Goal: Task Accomplishment & Management: Manage account settings

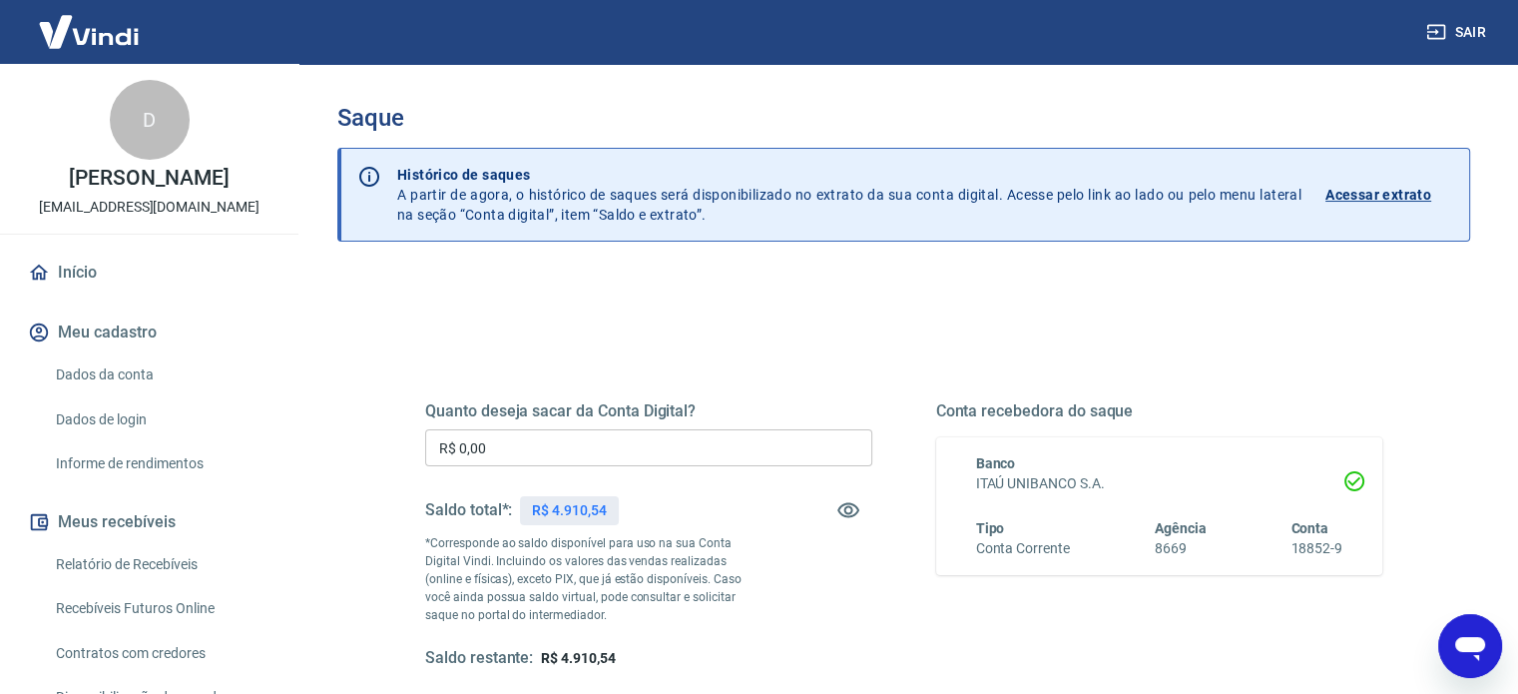
click at [667, 438] on input "R$ 0,00" at bounding box center [648, 447] width 447 height 37
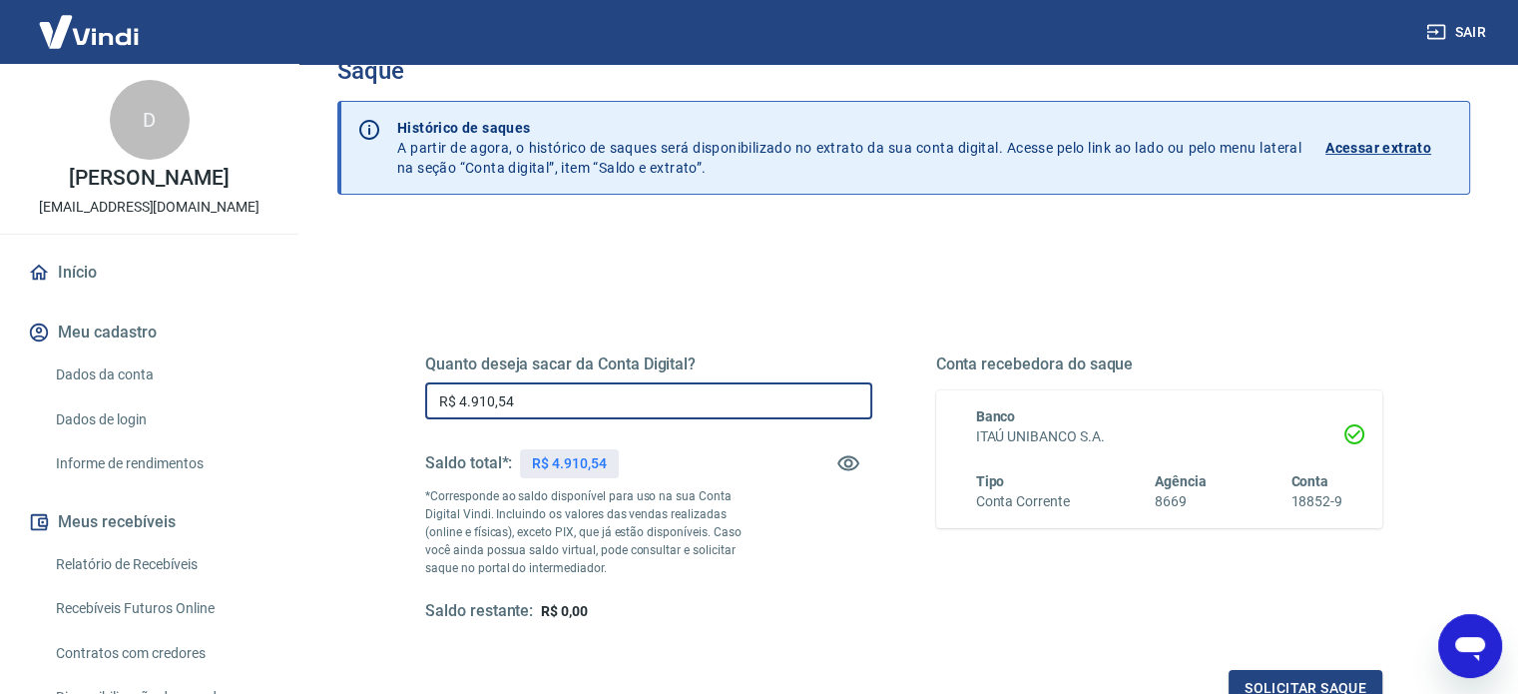
scroll to position [200, 0]
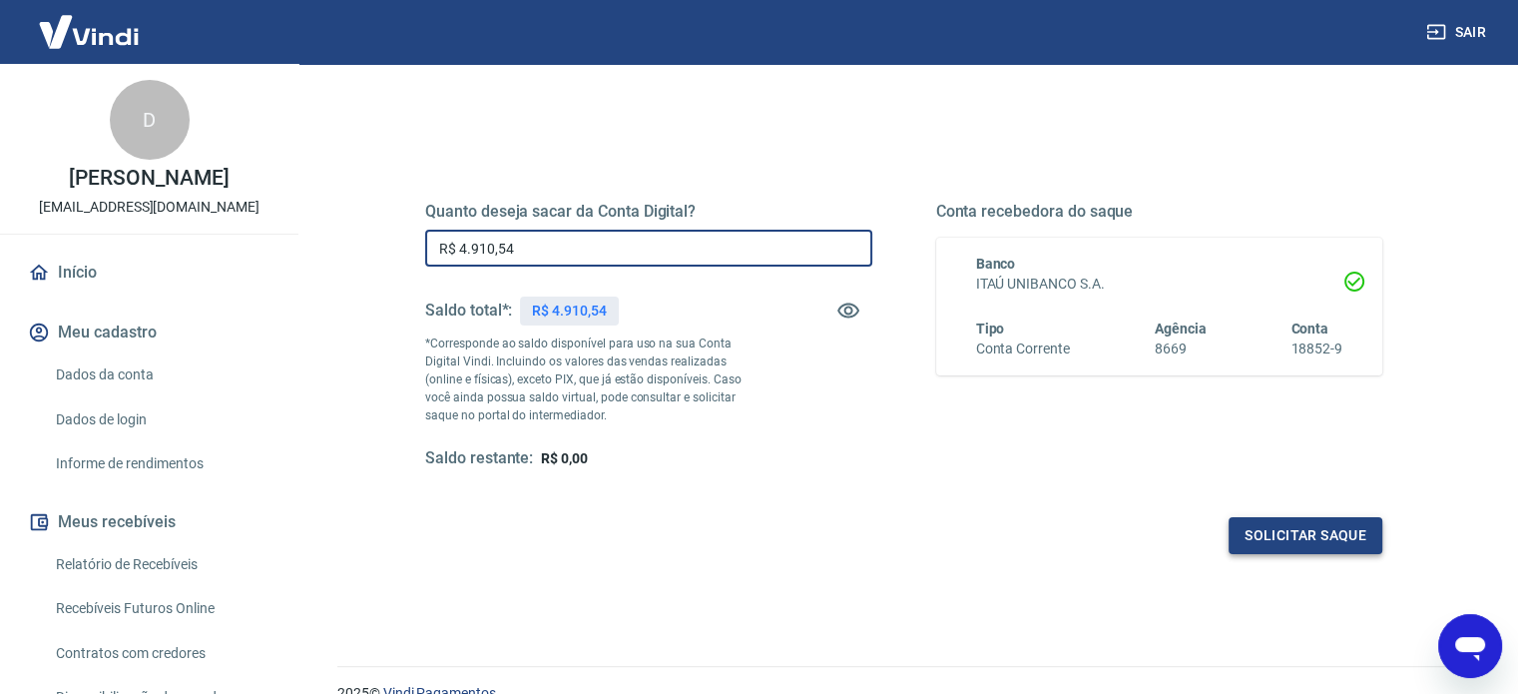
type input "R$ 4.910,54"
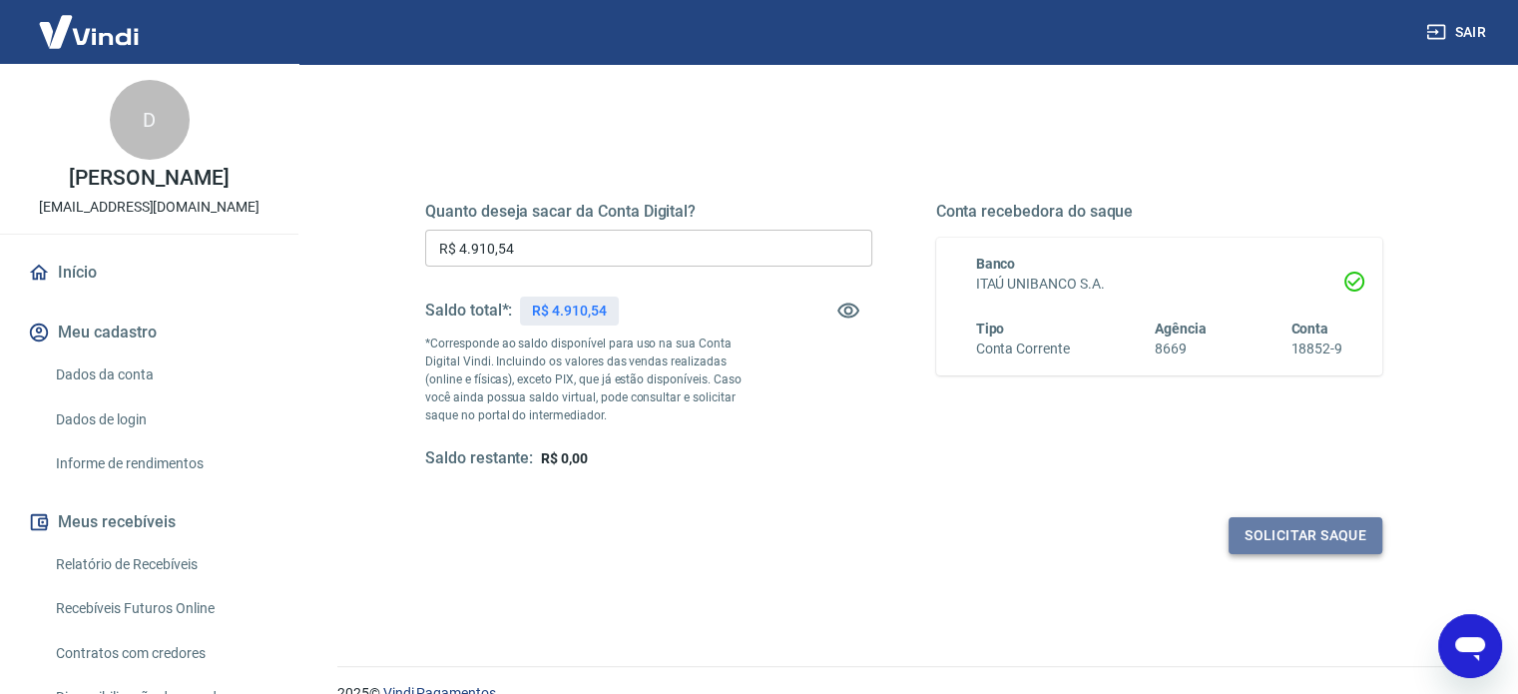
click at [1277, 535] on button "Solicitar saque" at bounding box center [1305, 535] width 154 height 37
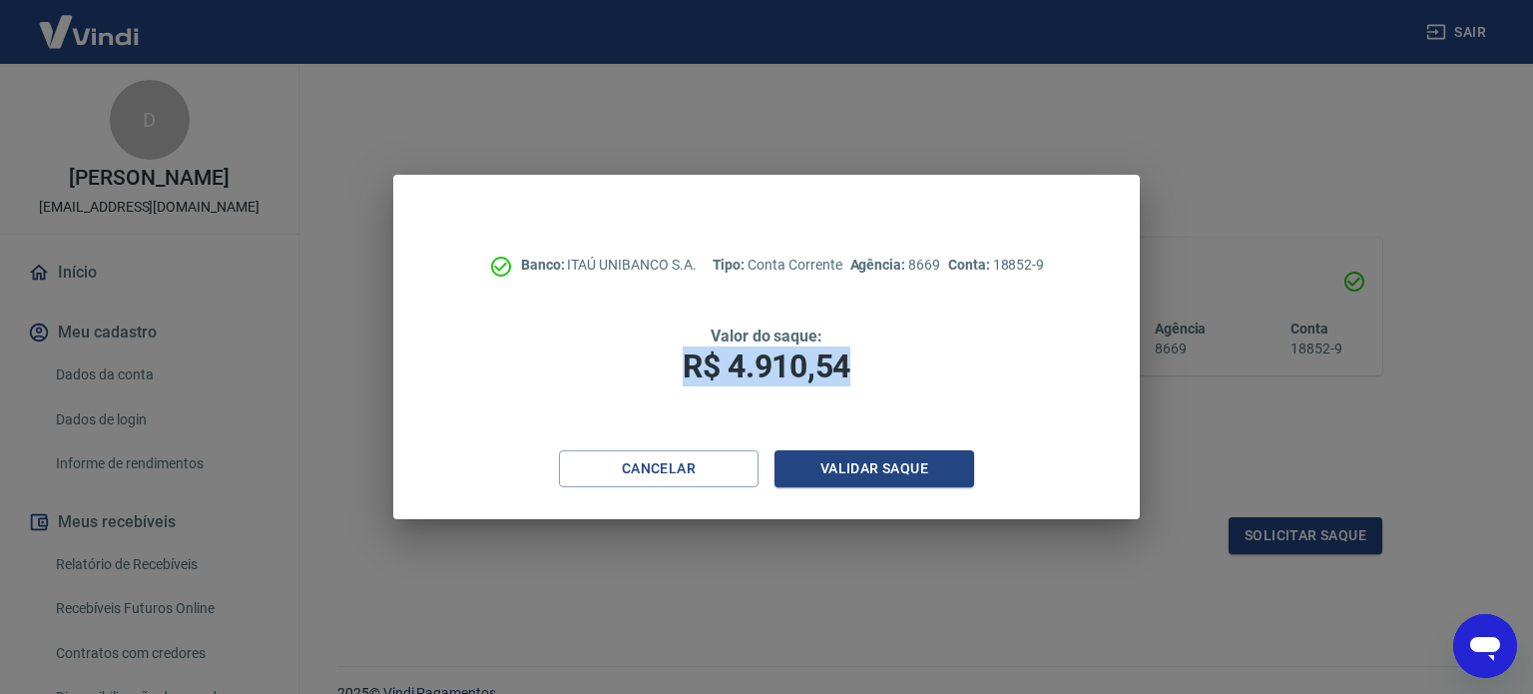
drag, startPoint x: 683, startPoint y: 364, endPoint x: 855, endPoint y: 388, distance: 174.3
click at [855, 388] on div "Banco: ITAÚ UNIBANCO S.A. Tipo: Conta Corrente Agência: 8669 Conta: 18852-9 Val…" at bounding box center [766, 312] width 746 height 275
copy span "R$ 4.910,54"
click at [852, 472] on button "Validar saque" at bounding box center [874, 468] width 200 height 37
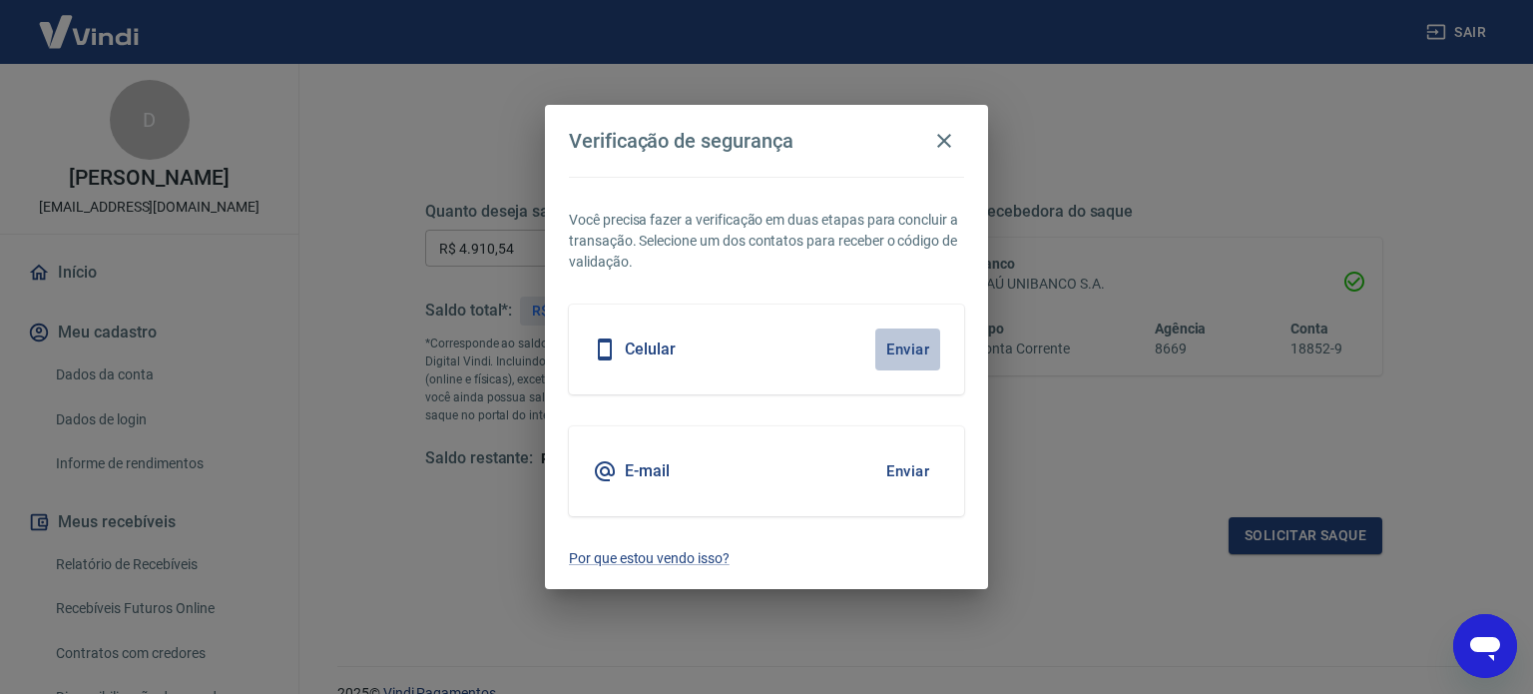
click at [904, 351] on button "Enviar" at bounding box center [907, 349] width 65 height 42
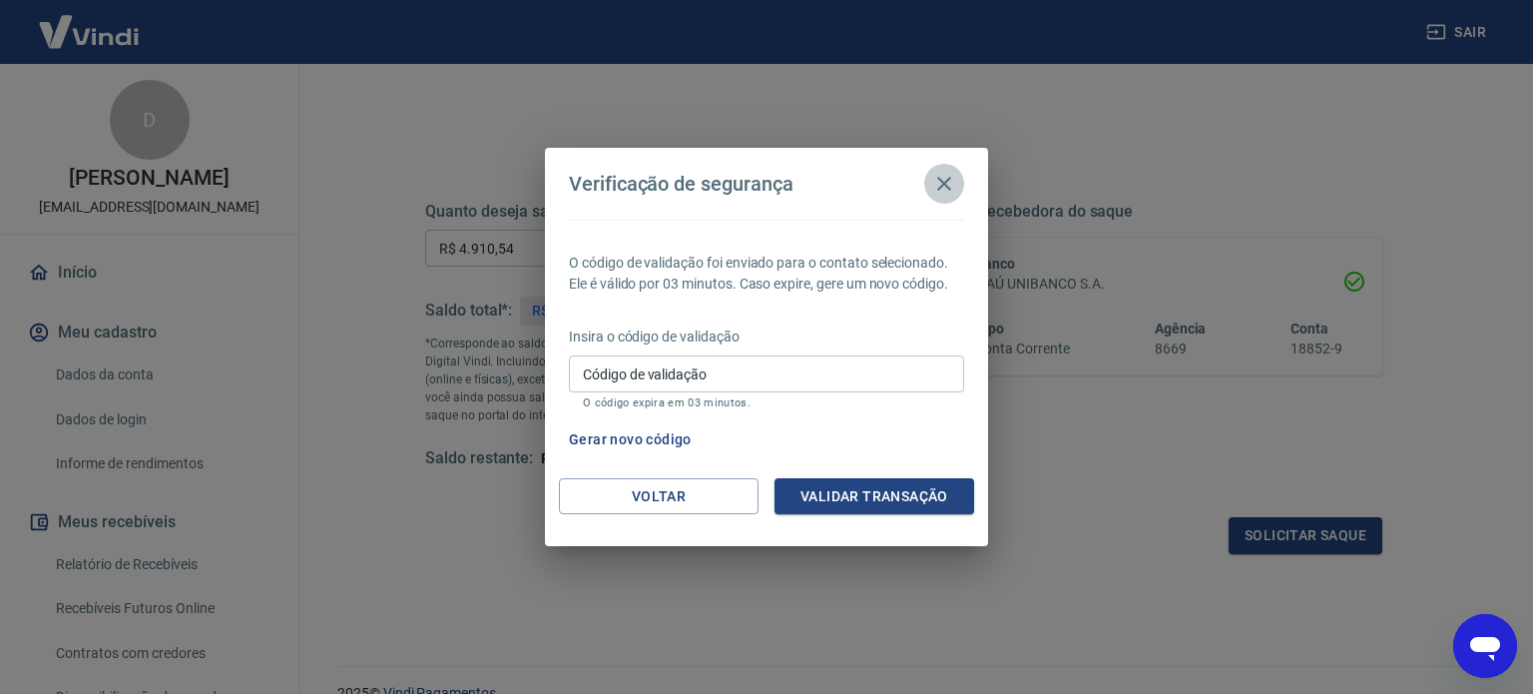
click at [947, 186] on icon "button" at bounding box center [944, 184] width 24 height 24
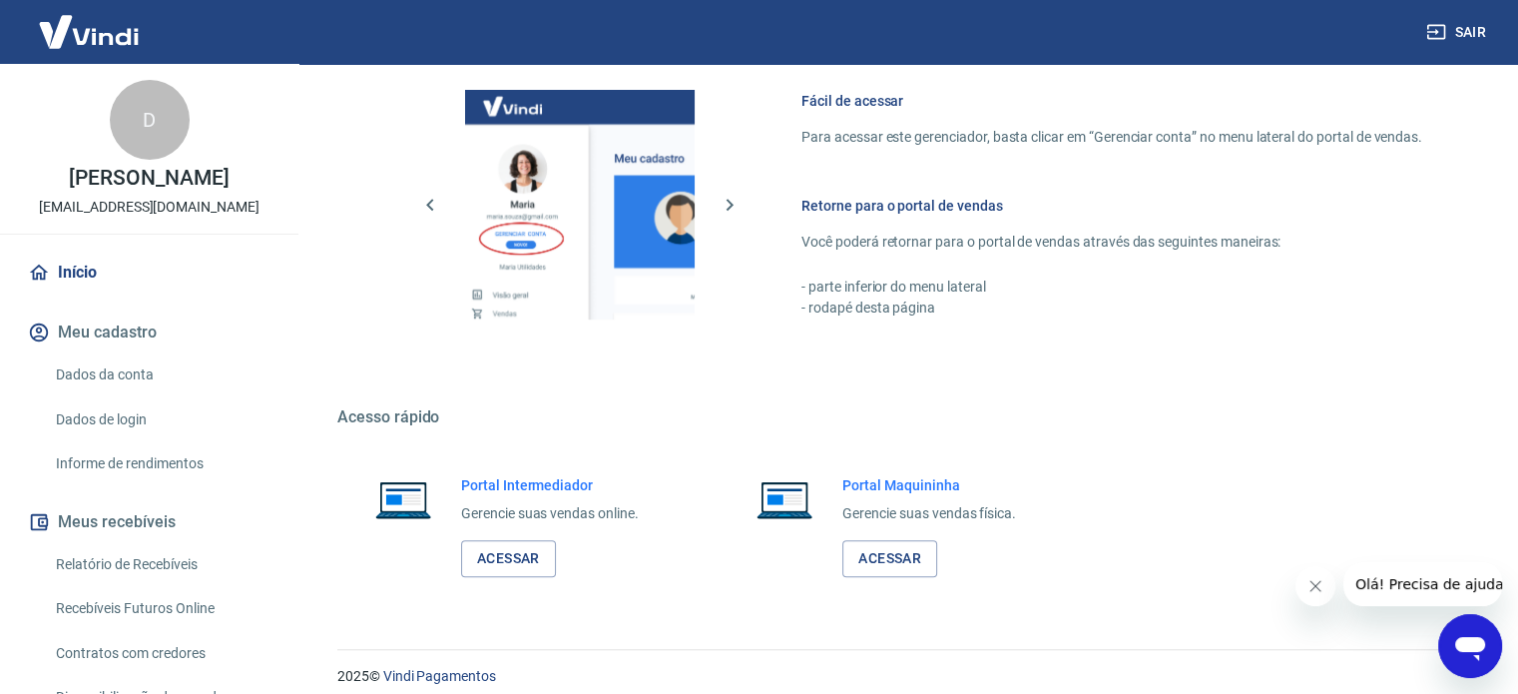
scroll to position [881, 0]
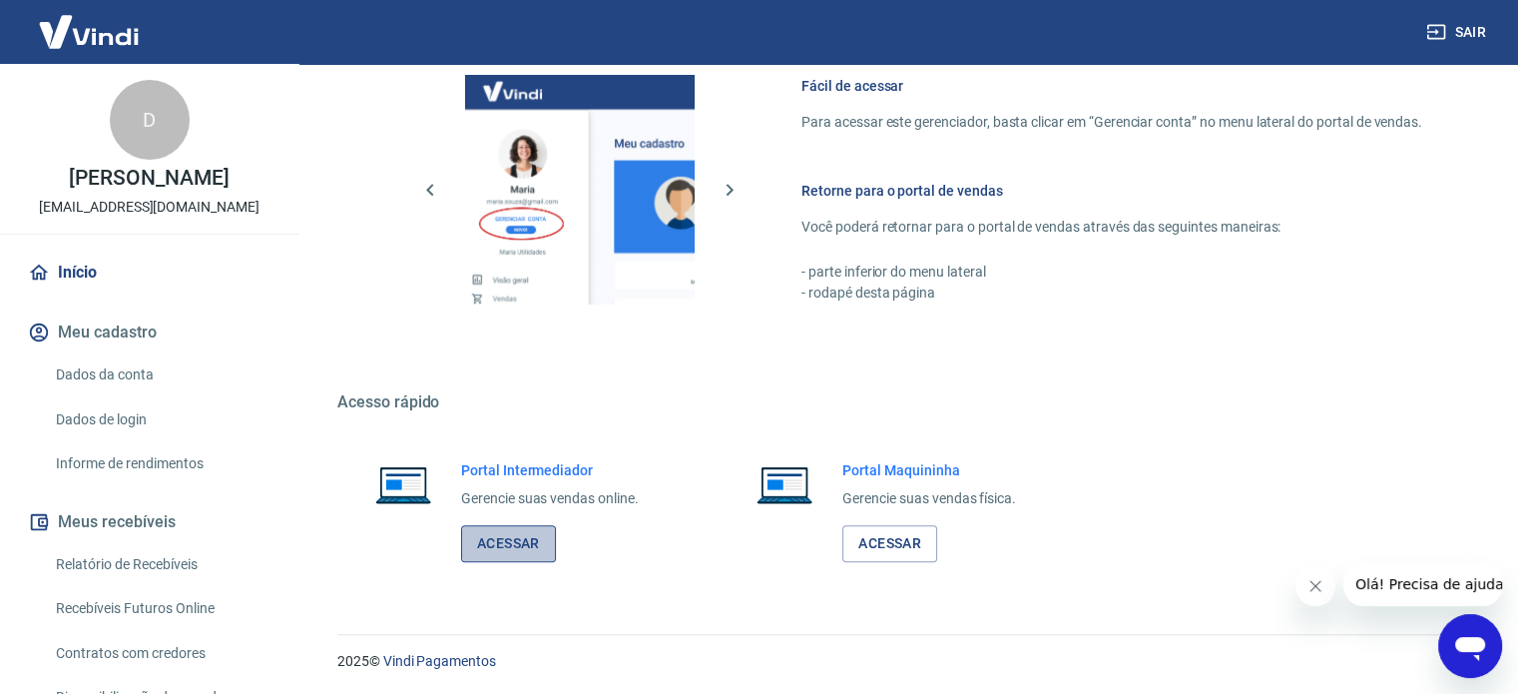
click at [526, 546] on link "Acessar" at bounding box center [508, 543] width 95 height 37
